Goal: Task Accomplishment & Management: Use online tool/utility

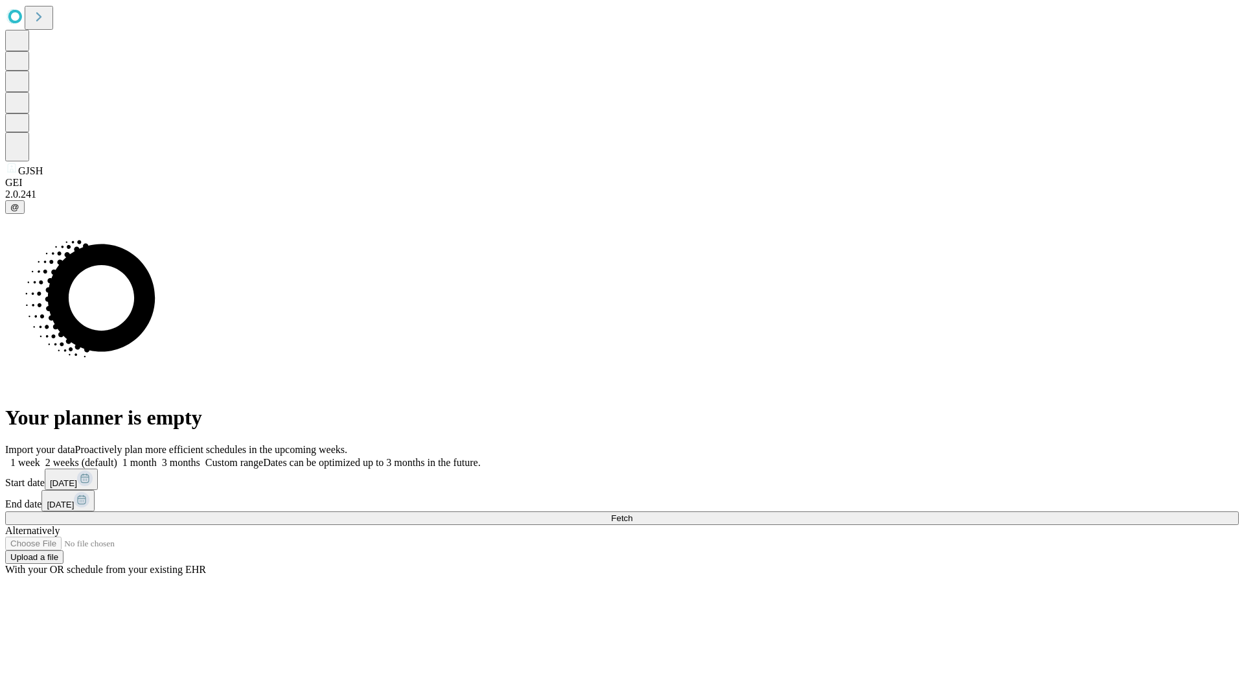
click at [632, 513] on span "Fetch" at bounding box center [621, 518] width 21 height 10
